Goal: Task Accomplishment & Management: Use online tool/utility

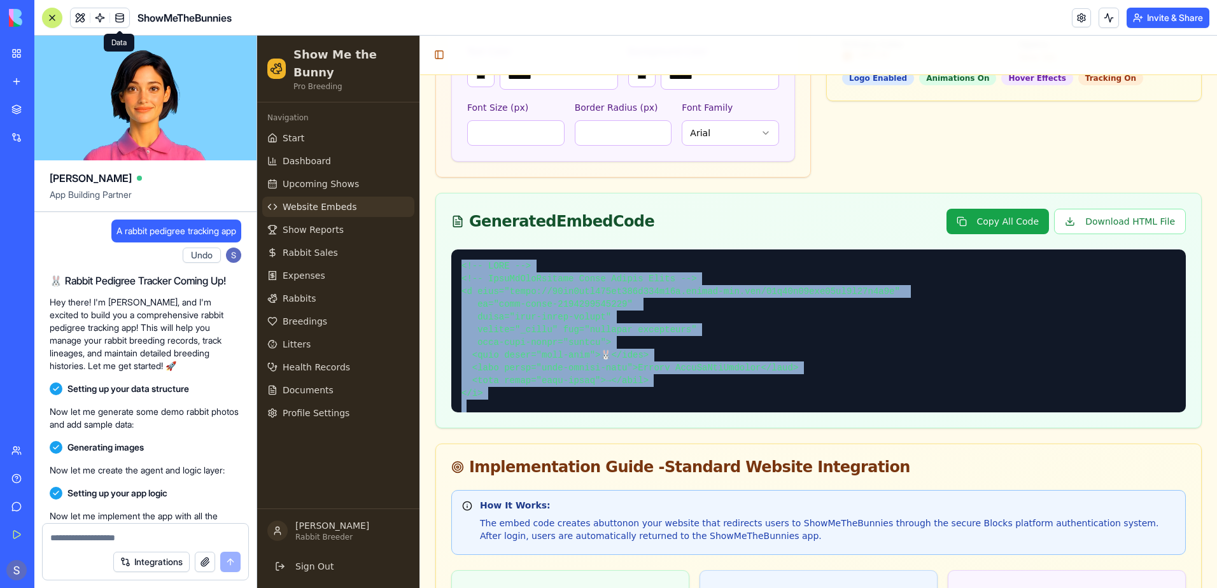
scroll to position [135616, 0]
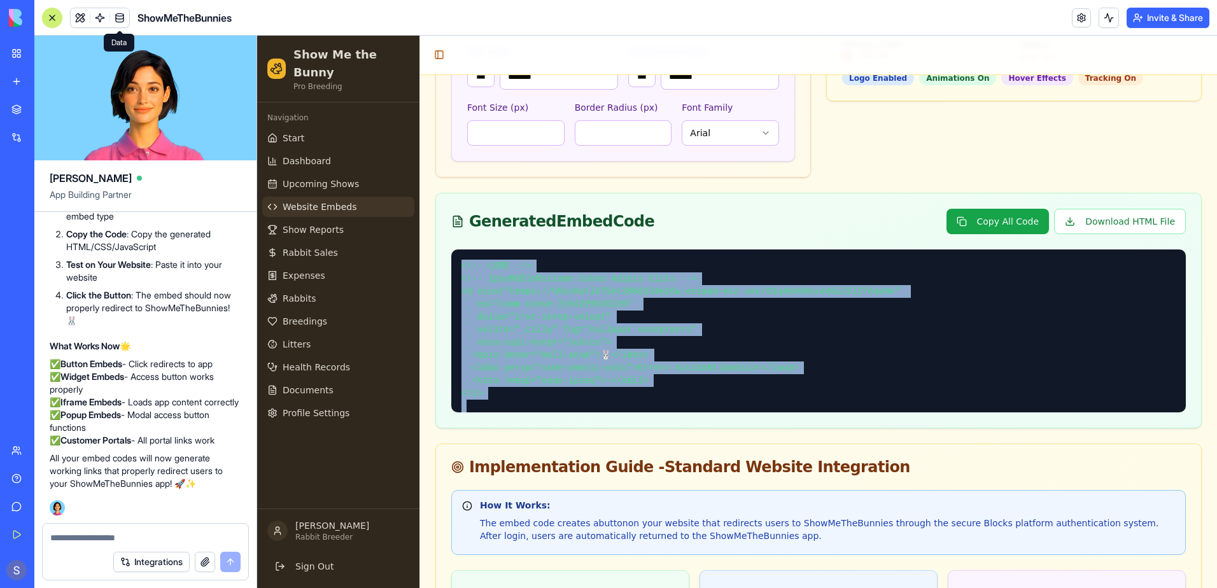
drag, startPoint x: 316, startPoint y: 299, endPoint x: 312, endPoint y: 291, distance: 9.1
click at [315, 315] on span "Breedings" at bounding box center [305, 321] width 45 height 13
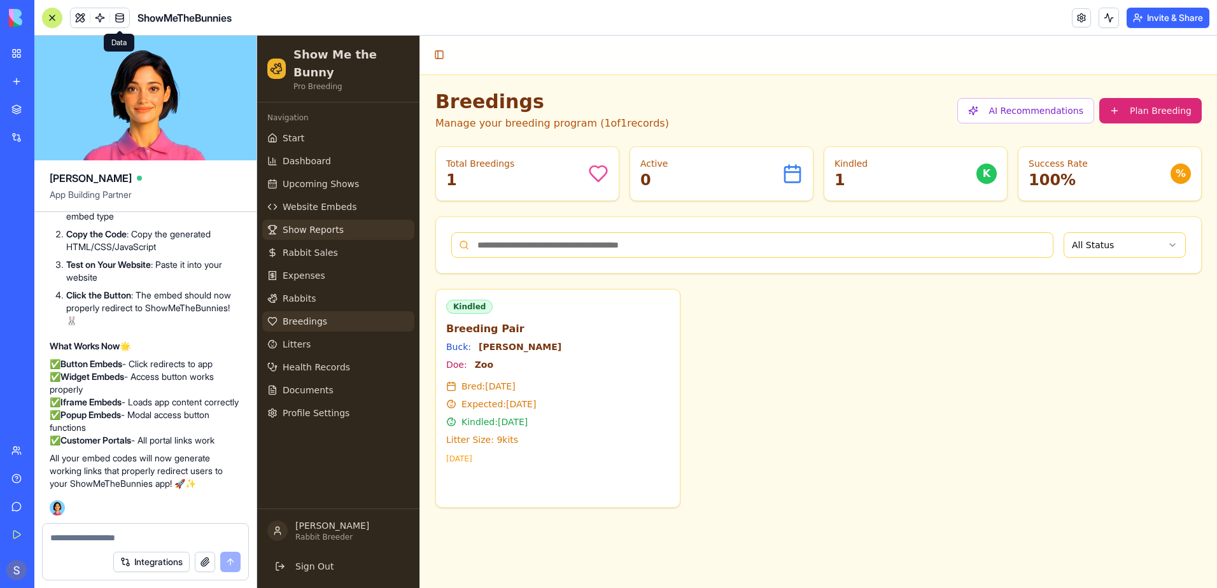
click at [364, 220] on link "Show Reports" at bounding box center [338, 230] width 152 height 20
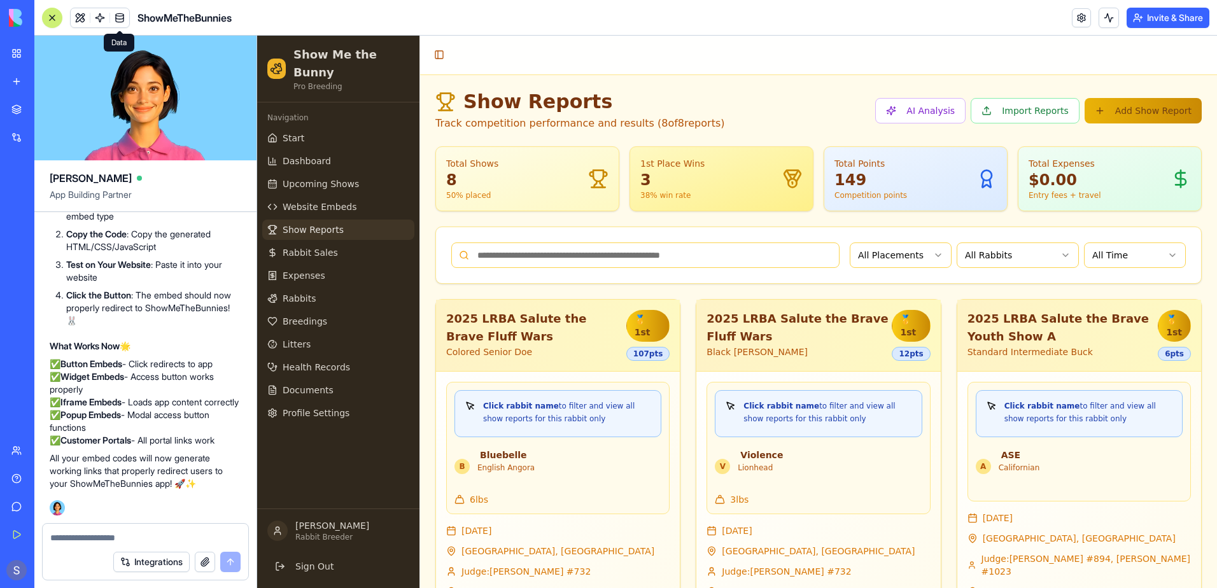
click at [67, 534] on textarea at bounding box center [145, 538] width 190 height 13
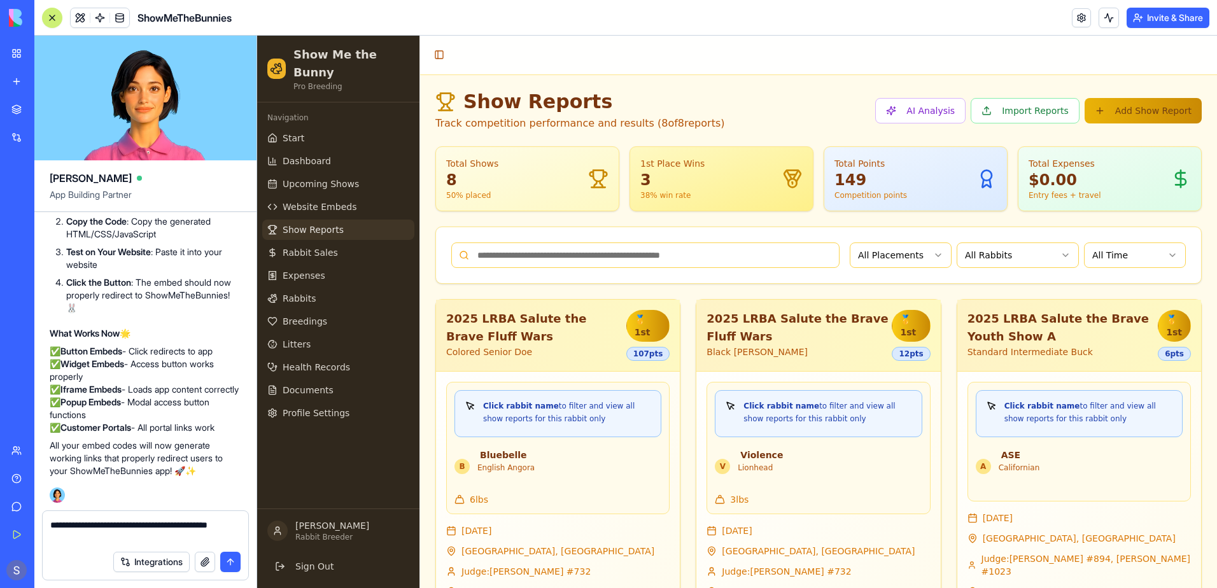
type textarea "**********"
click at [229, 561] on button "submit" at bounding box center [230, 562] width 20 height 20
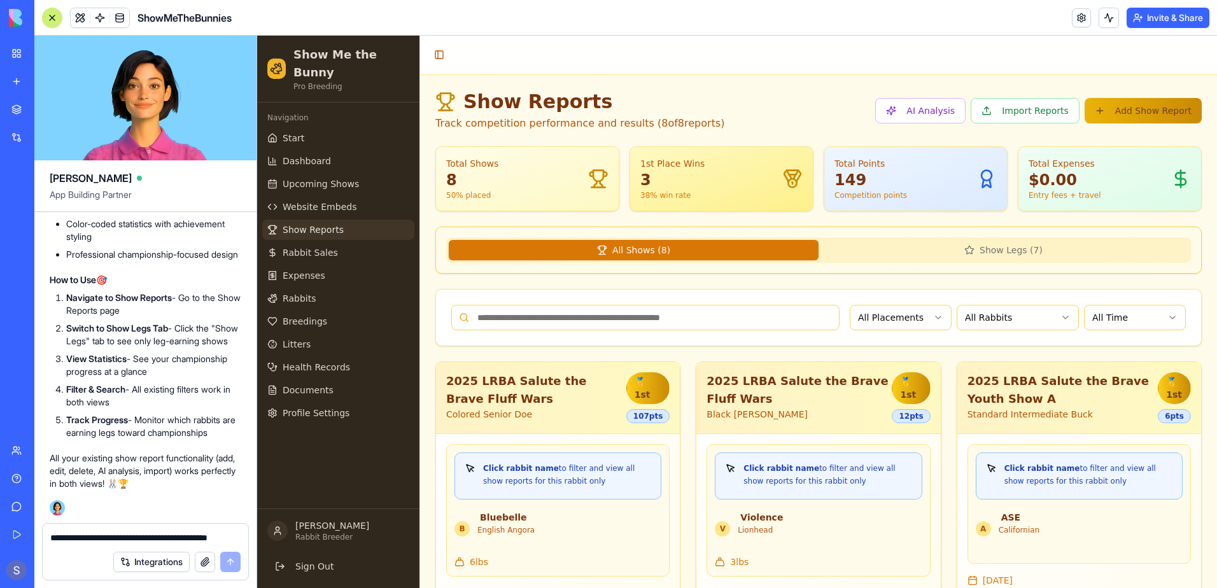
scroll to position [136238, 0]
click at [999, 248] on button "Show Legs ( 7 )" at bounding box center [1004, 250] width 370 height 20
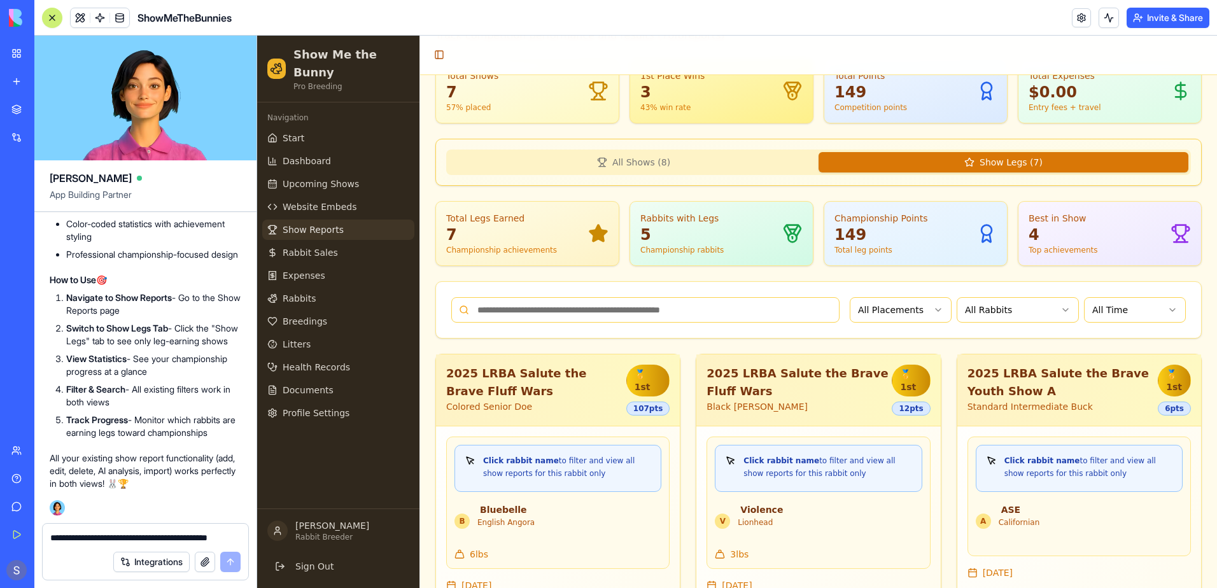
scroll to position [0, 0]
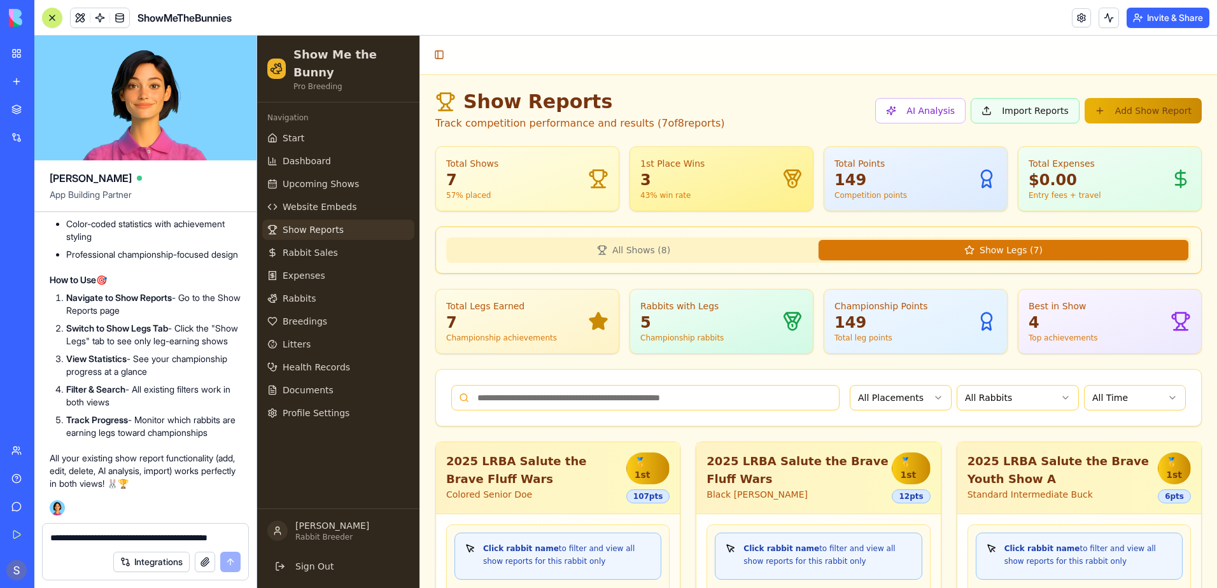
click at [1020, 118] on button "Import Reports" at bounding box center [1025, 110] width 109 height 25
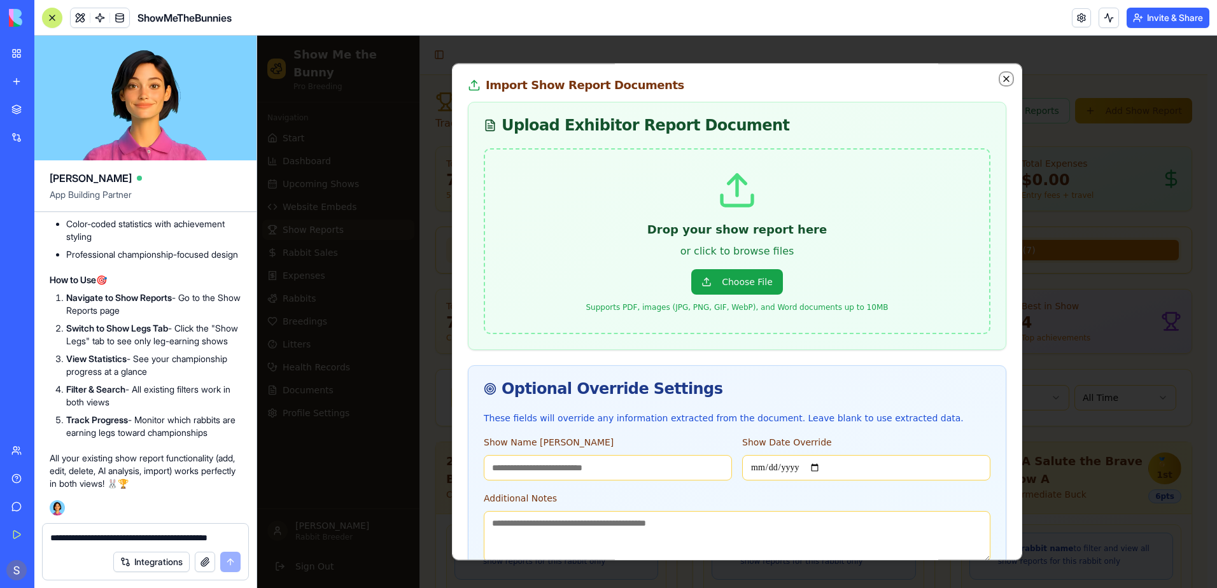
click at [1002, 81] on icon "button" at bounding box center [1007, 79] width 10 height 10
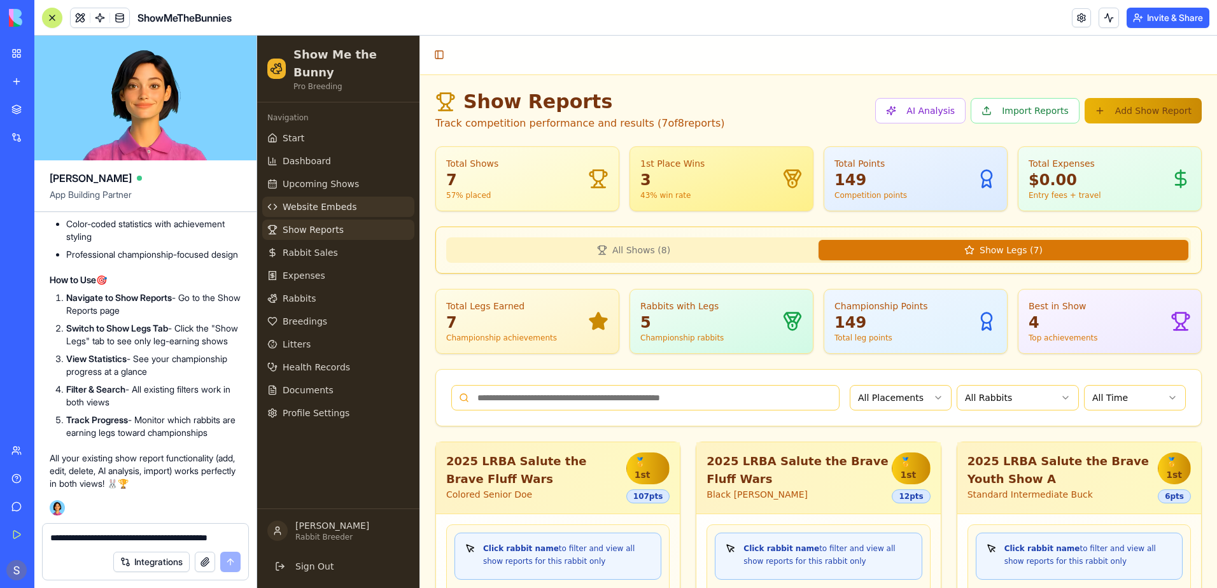
click at [318, 201] on span "Website Embeds" at bounding box center [320, 207] width 74 height 13
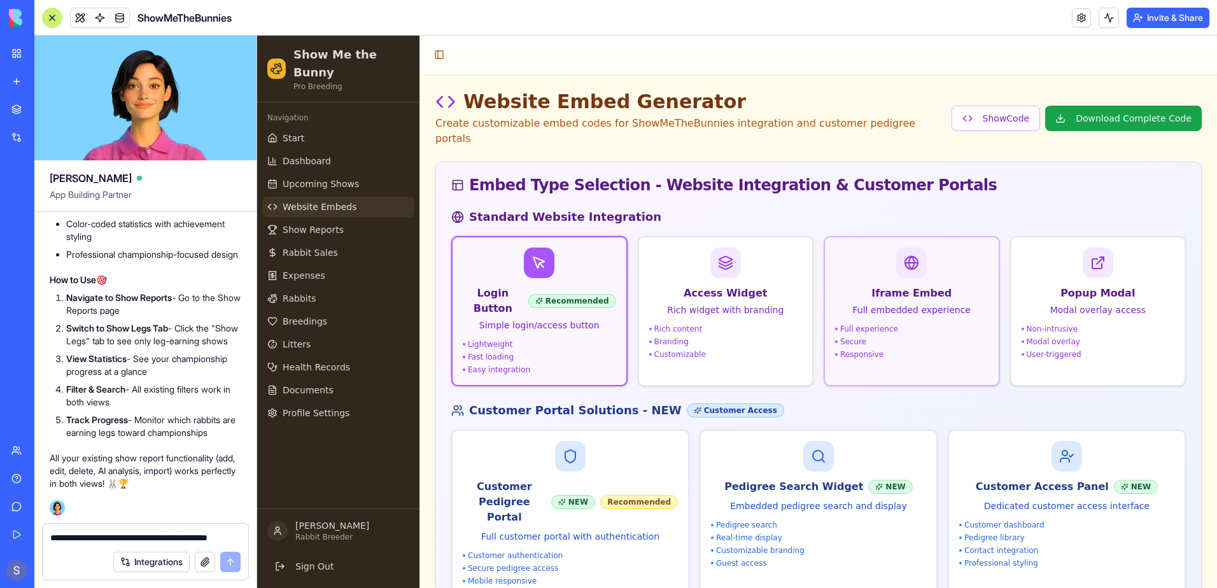
click at [871, 304] on p "Full embedded experience" at bounding box center [911, 310] width 153 height 13
type input "*******"
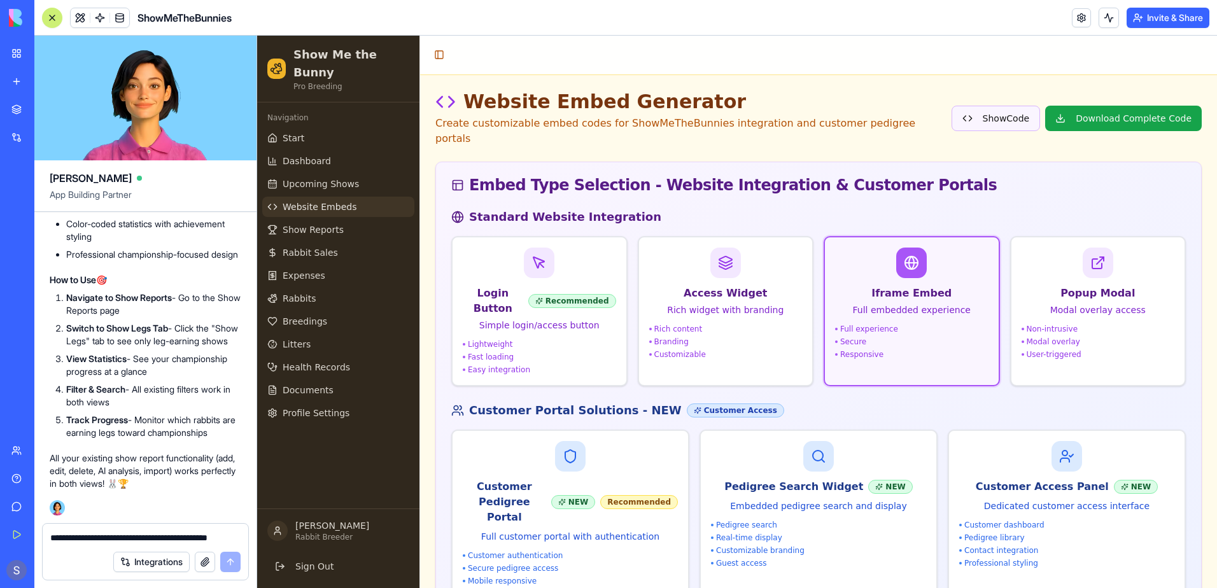
click at [990, 106] on button "Show Code" at bounding box center [996, 118] width 89 height 25
type input "*******"
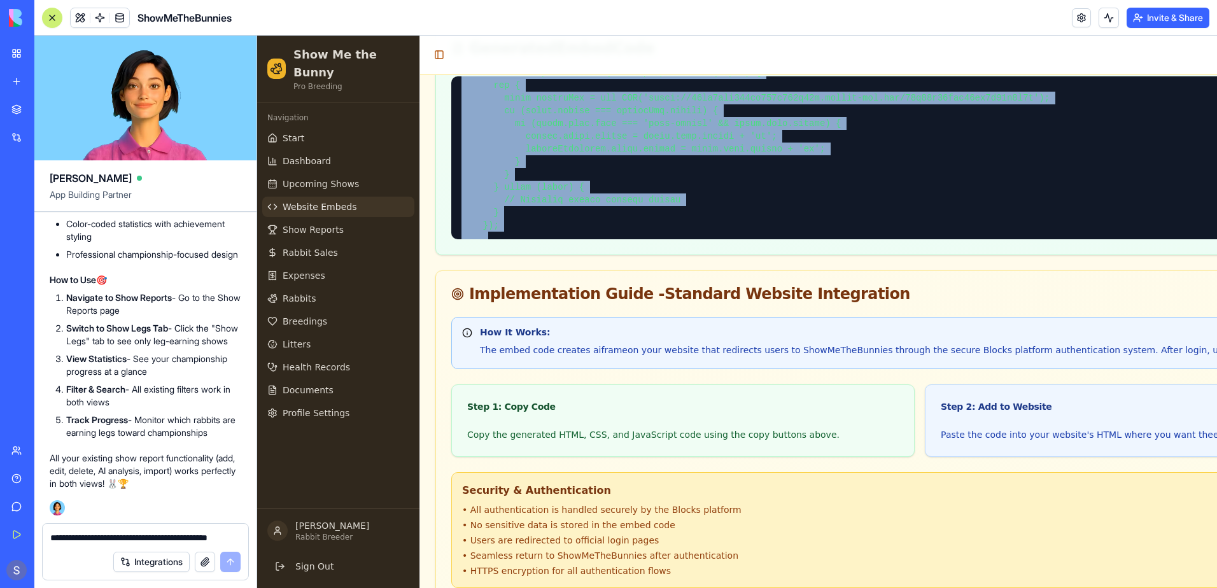
scroll to position [1780, 0]
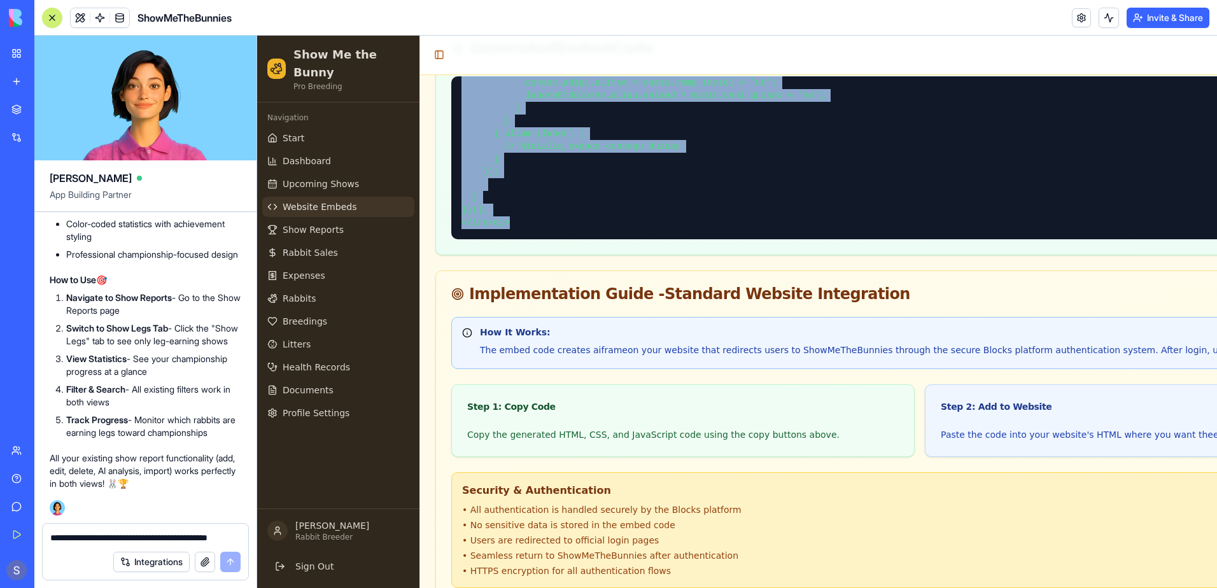
drag, startPoint x: 459, startPoint y: 83, endPoint x: 725, endPoint y: 257, distance: 317.9
copy pre "<!-- HTML --> <!-- ShowMeTheBunnies Iframe Embed --> <div id="smtb-embed-175984…"
